Goal: Transaction & Acquisition: Subscribe to service/newsletter

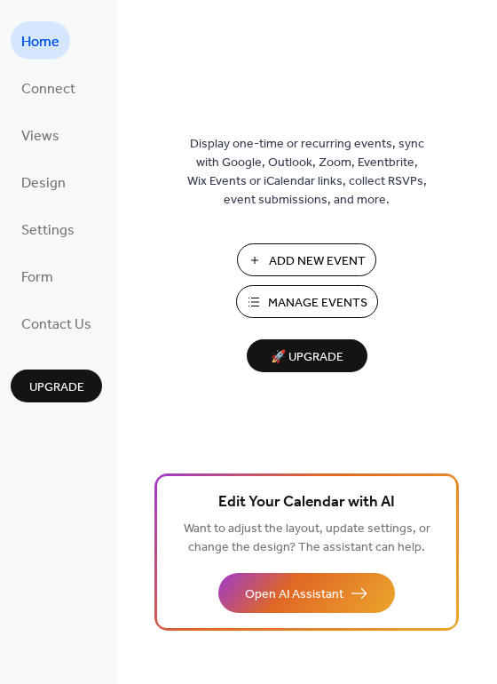
click at [315, 305] on span "Manage Events" at bounding box center [317, 303] width 99 height 19
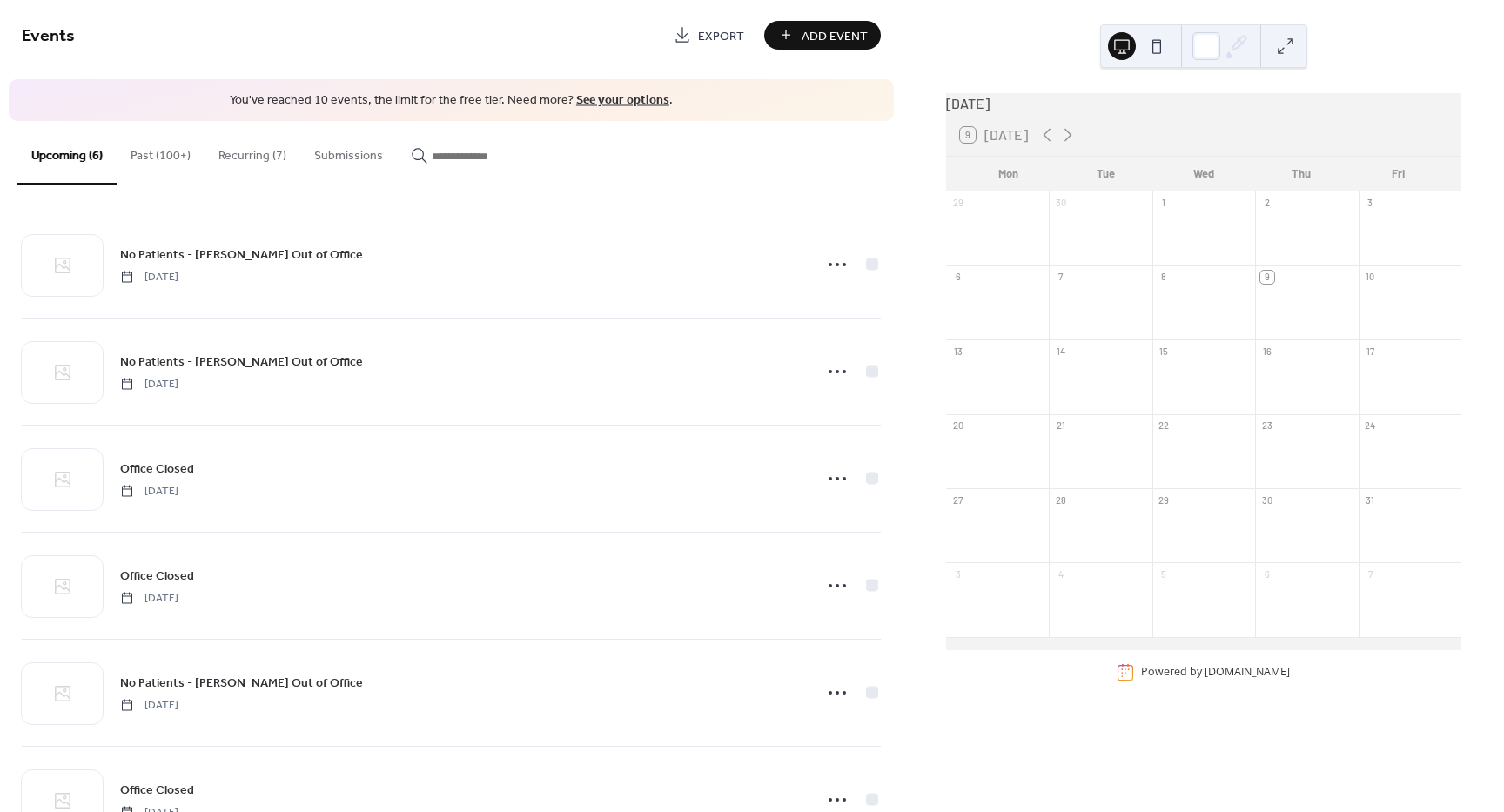
click at [628, 97] on link "See your options" at bounding box center [622, 101] width 93 height 24
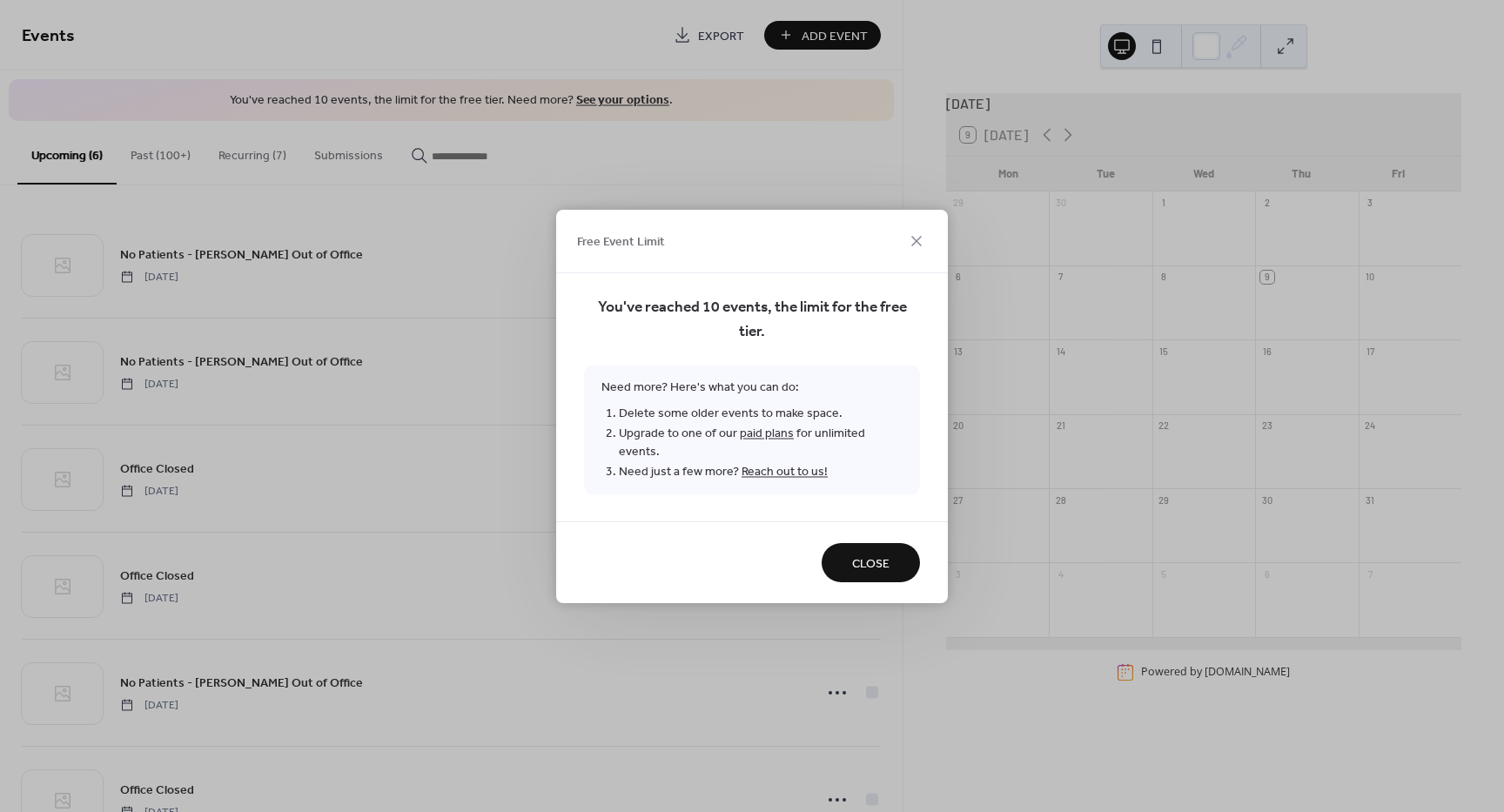
click at [745, 441] on link "paid plans" at bounding box center [766, 433] width 54 height 24
